Goal: Task Accomplishment & Management: Use online tool/utility

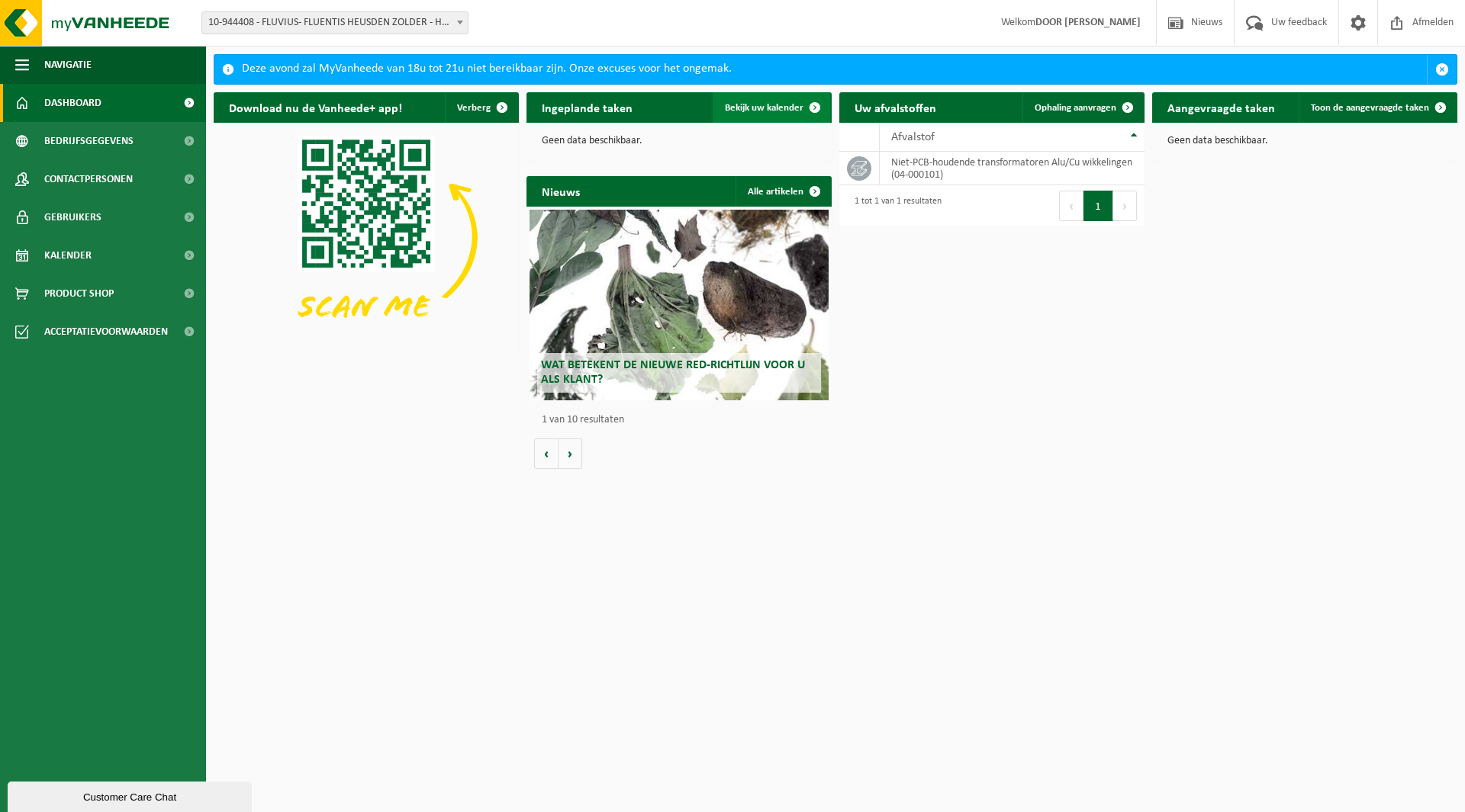
click at [779, 107] on span "Bekijk uw kalender" at bounding box center [764, 107] width 79 height 10
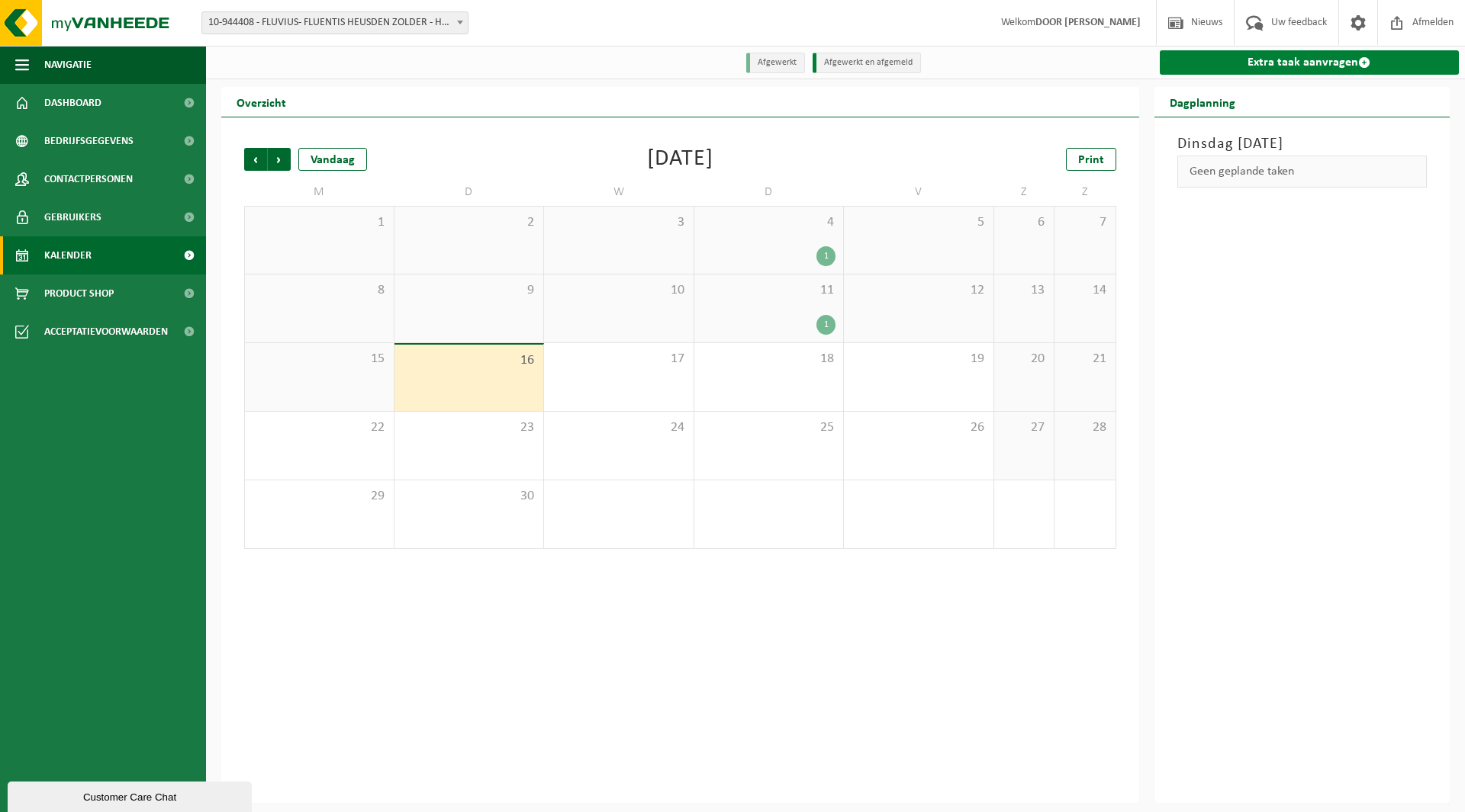
click at [1285, 62] on link "Extra taak aanvragen" at bounding box center [1309, 62] width 300 height 25
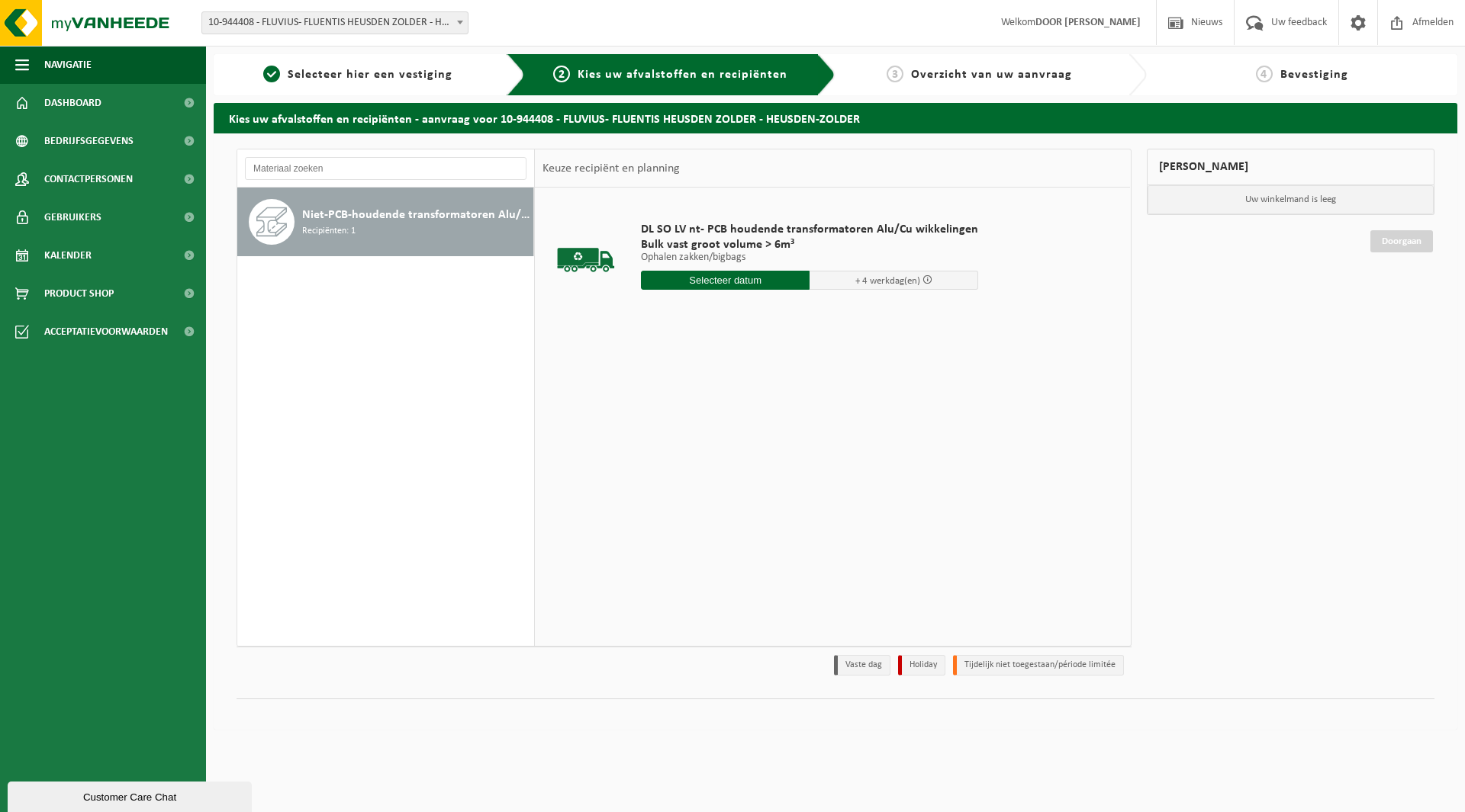
click at [731, 280] on input "text" at bounding box center [725, 280] width 169 height 19
click at [705, 413] on div "17" at bounding box center [708, 415] width 27 height 25
type input "Van 2025-09-17"
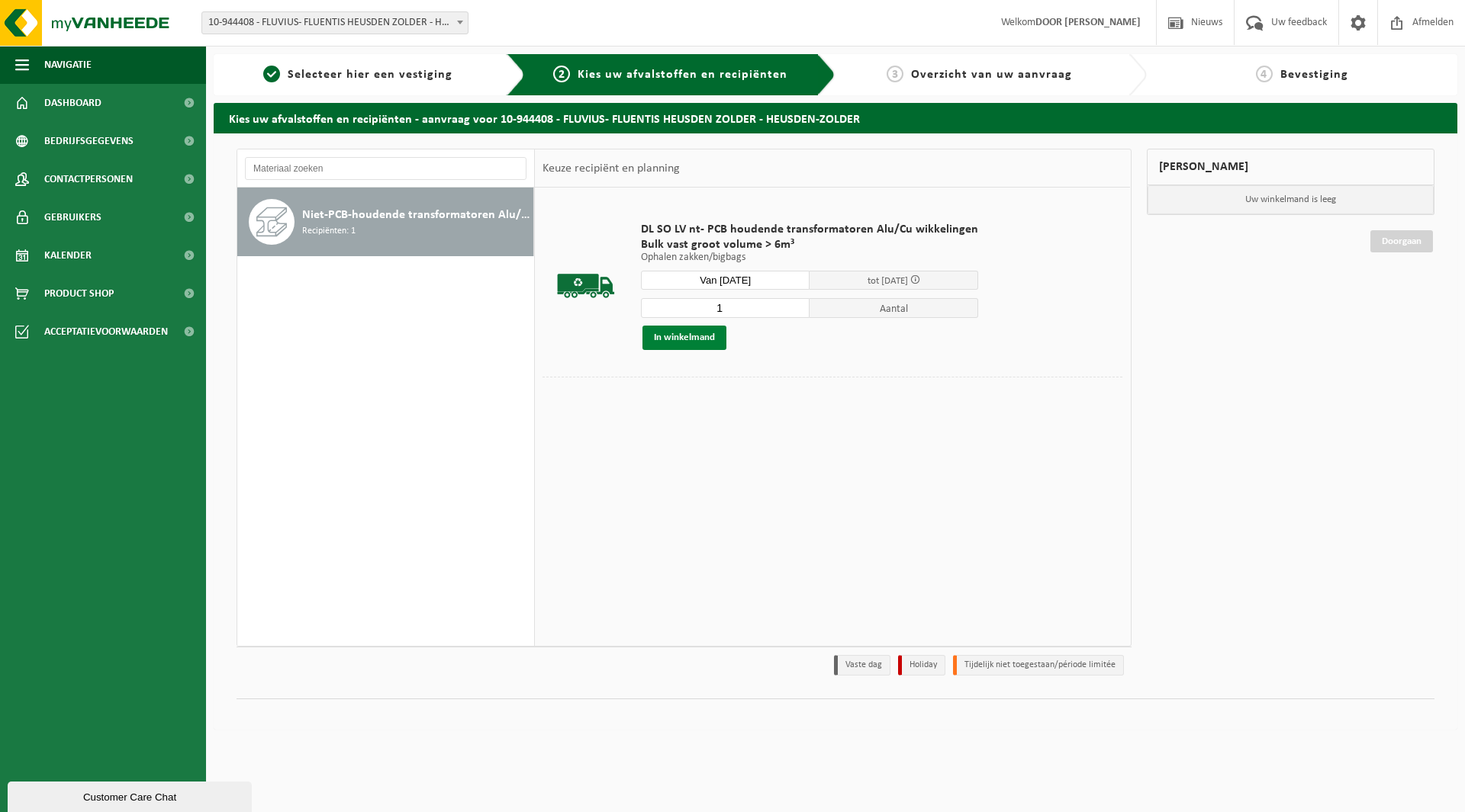
click at [682, 330] on button "In winkelmand" at bounding box center [684, 337] width 84 height 25
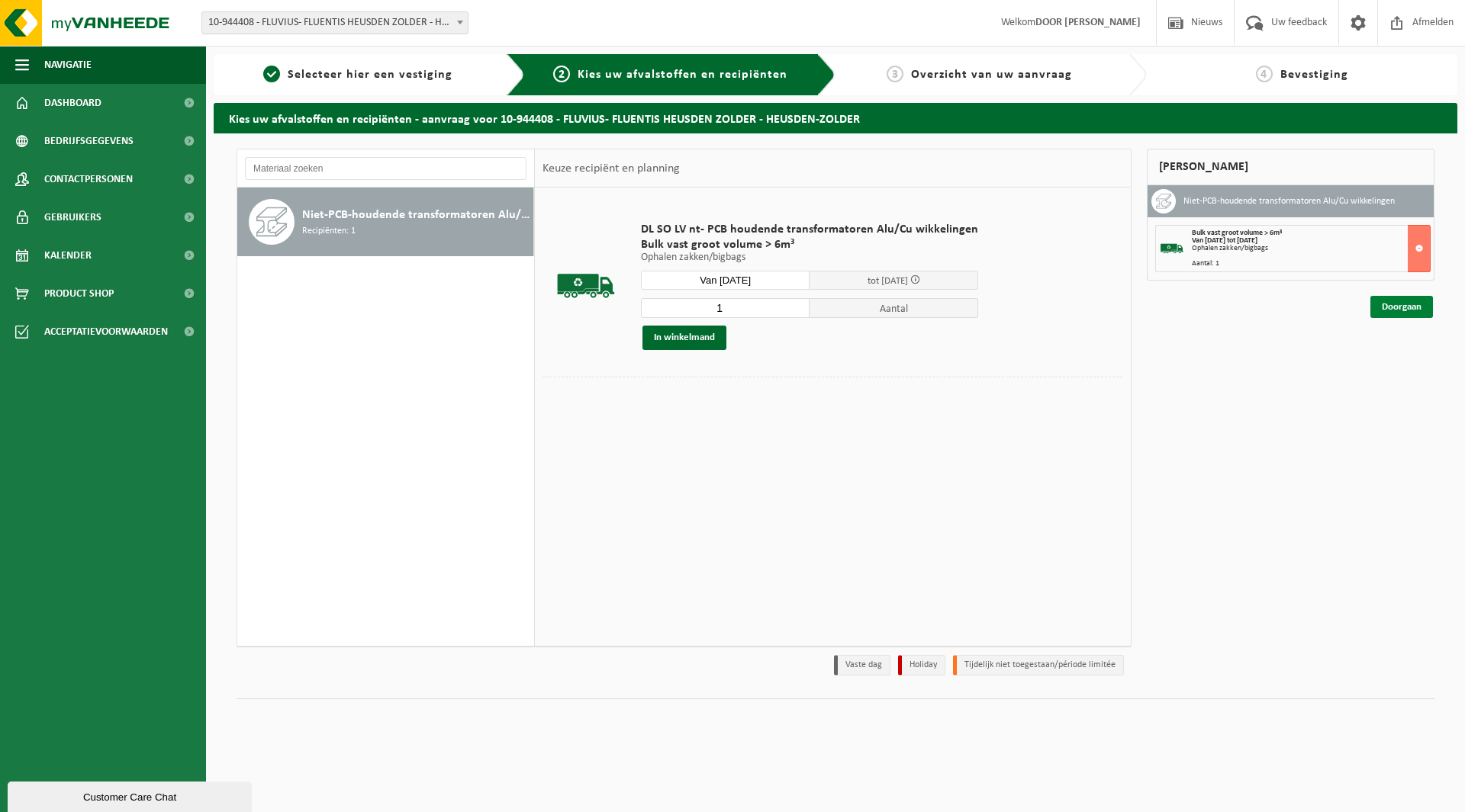
click at [1388, 304] on link "Doorgaan" at bounding box center [1401, 306] width 62 height 22
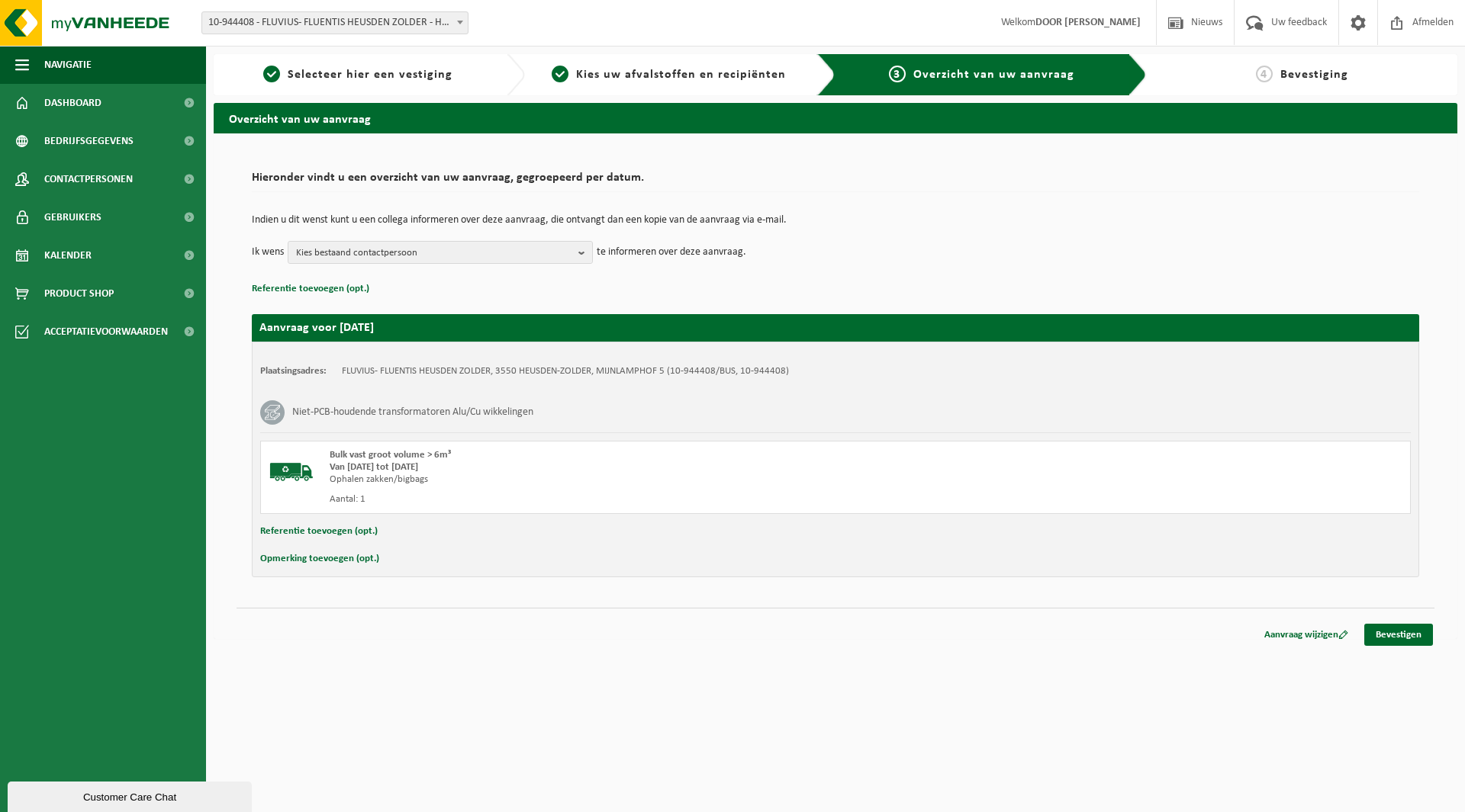
click at [331, 534] on button "Referentie toevoegen (opt.)" at bounding box center [318, 531] width 117 height 20
click at [391, 540] on input "text" at bounding box center [866, 532] width 1061 height 23
type input "608194; 400kVa; LEL41490; REEDS IN PULLE"
click at [1405, 640] on link "Bevestigen" at bounding box center [1399, 638] width 69 height 22
